Goal: Task Accomplishment & Management: Manage account settings

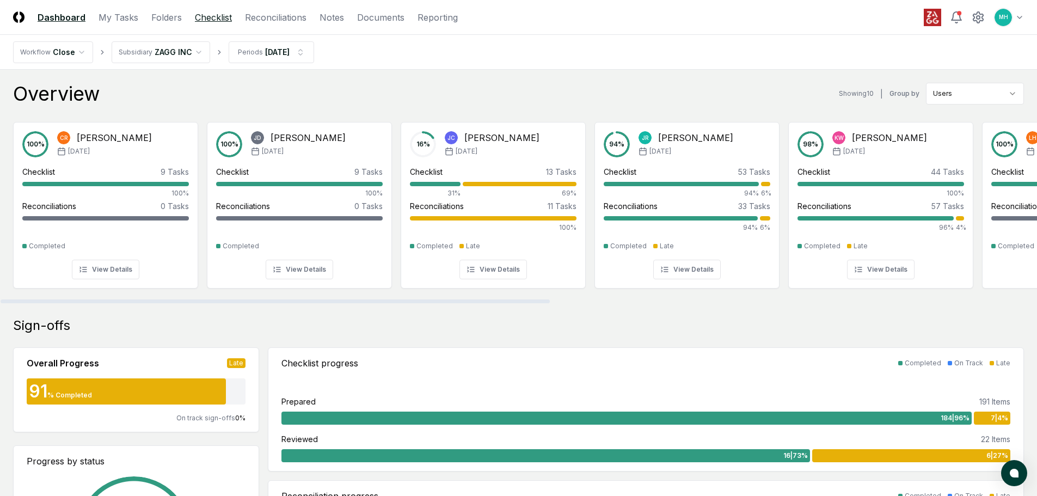
click at [214, 17] on link "Checklist" at bounding box center [213, 17] width 37 height 13
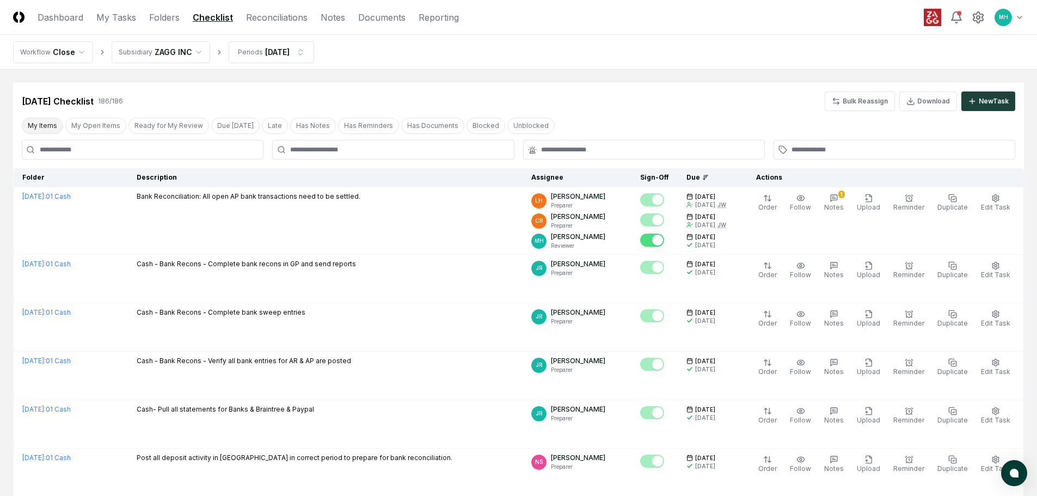
click at [27, 124] on button "My Items" at bounding box center [42, 126] width 41 height 16
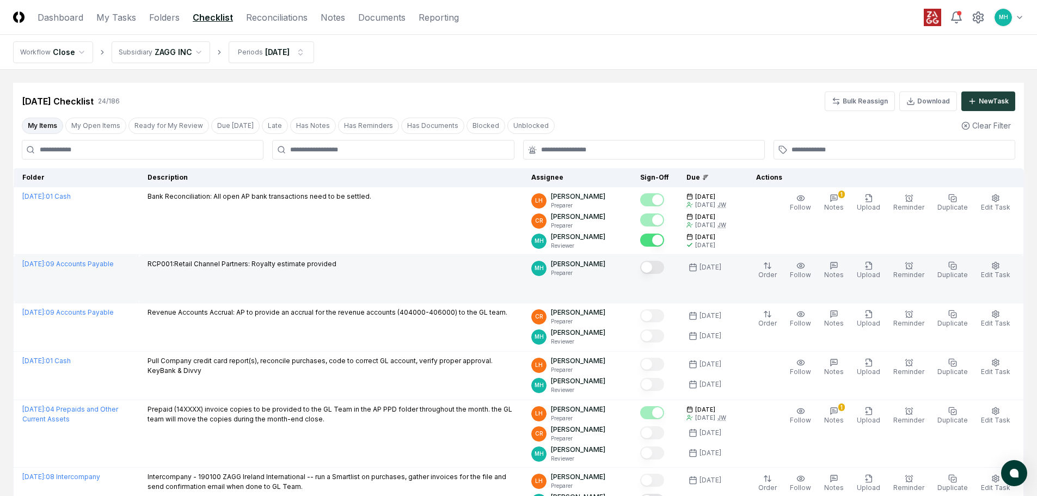
click at [664, 267] on button "Mark complete" at bounding box center [652, 267] width 24 height 13
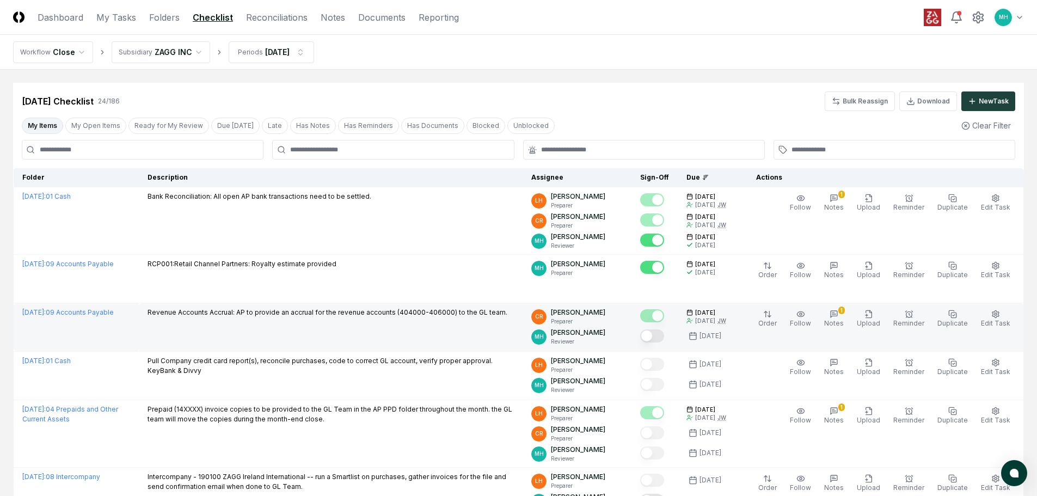
click at [664, 337] on button "Mark complete" at bounding box center [652, 335] width 24 height 13
click at [588, 103] on div "Sep 2025 Checklist 24 / 186 Bulk Reassign Download New Task" at bounding box center [519, 101] width 994 height 20
click at [728, 102] on div "Sep 2025 Checklist 24 / 186 Bulk Reassign Download New Task" at bounding box center [519, 101] width 994 height 20
